Goal: Information Seeking & Learning: Learn about a topic

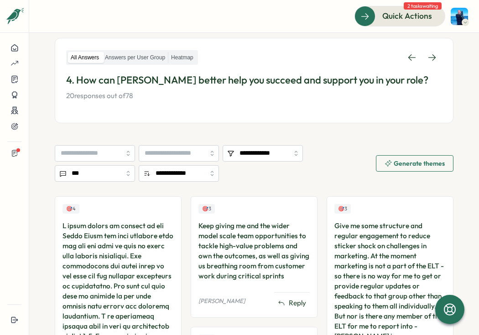
scroll to position [62, 0]
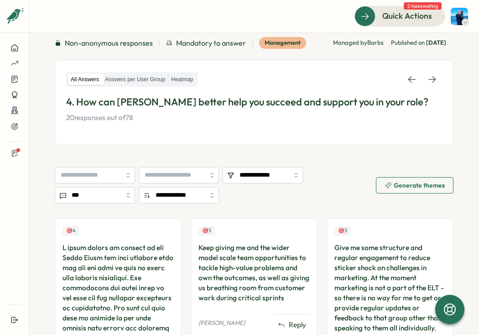
click at [439, 84] on div "All Answers Answers per User Group Heatmap 4. How can [PERSON_NAME] better help…" at bounding box center [254, 102] width 399 height 85
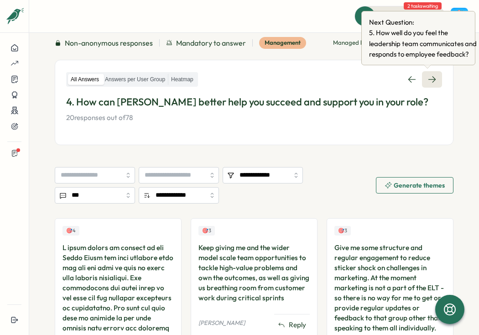
click at [433, 79] on link at bounding box center [432, 79] width 20 height 16
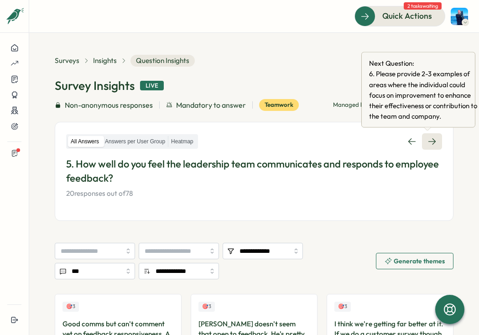
click at [428, 137] on icon at bounding box center [432, 141] width 9 height 9
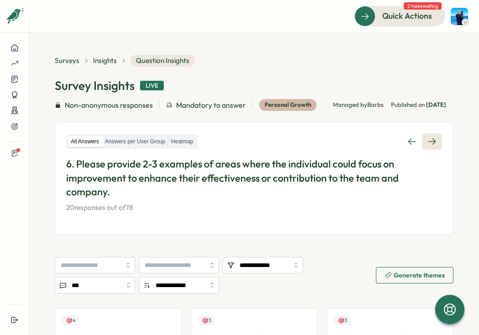
click at [436, 150] on link at bounding box center [432, 141] width 20 height 16
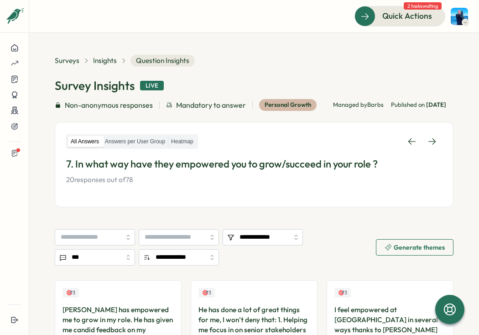
click at [436, 150] on link at bounding box center [432, 141] width 20 height 16
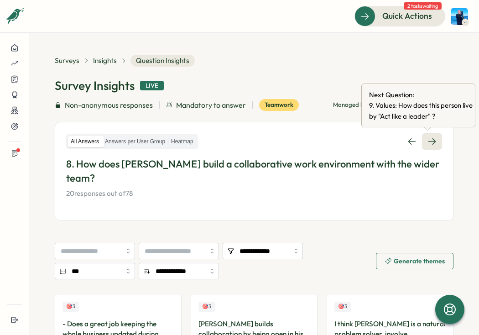
click at [437, 142] on link at bounding box center [432, 141] width 20 height 16
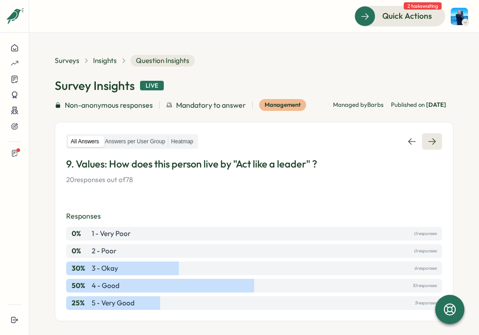
click at [437, 145] on link at bounding box center [432, 141] width 20 height 16
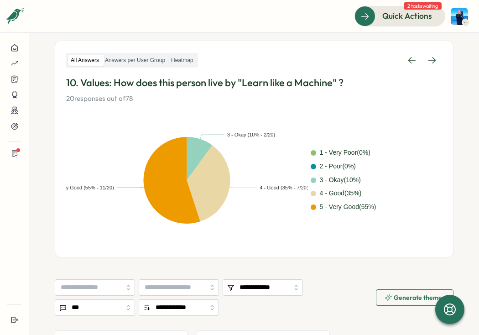
scroll to position [65, 0]
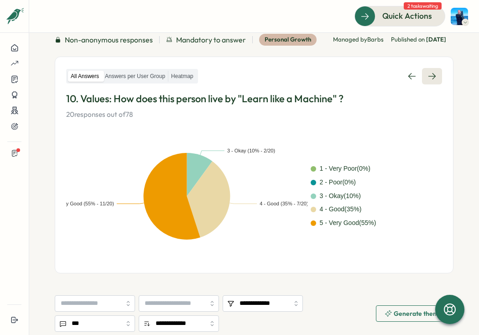
click at [435, 84] on link at bounding box center [432, 76] width 20 height 16
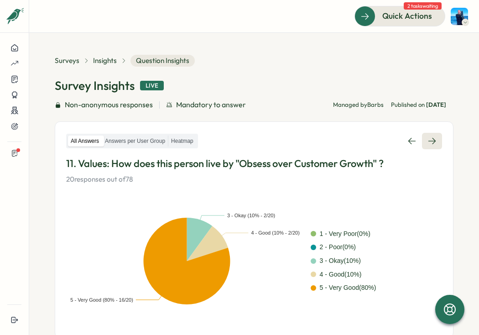
click at [428, 137] on icon at bounding box center [432, 140] width 9 height 9
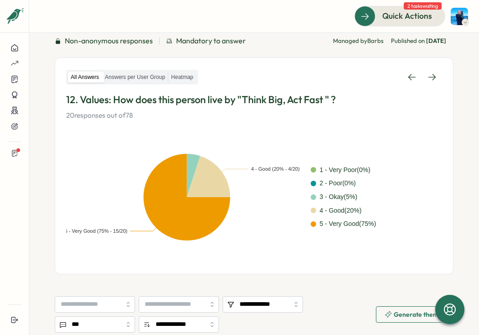
scroll to position [29, 0]
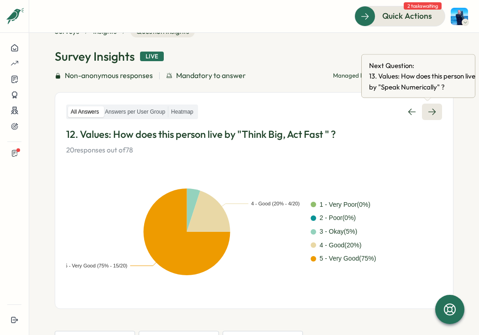
click at [428, 111] on icon at bounding box center [432, 111] width 9 height 9
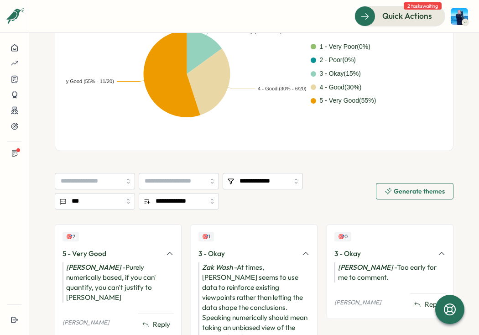
scroll to position [30, 0]
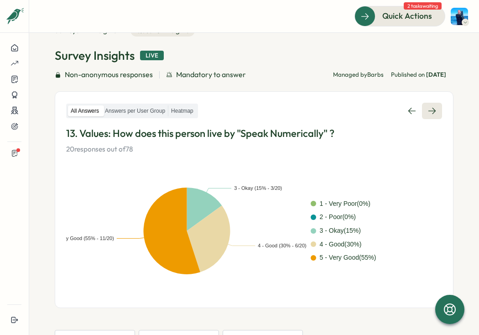
click at [428, 112] on icon at bounding box center [432, 110] width 9 height 9
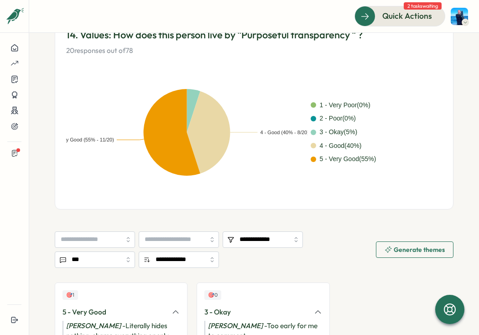
scroll to position [217, 0]
